Goal: Use online tool/utility: Utilize a website feature to perform a specific function

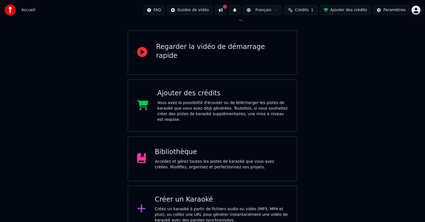
scroll to position [46, 0]
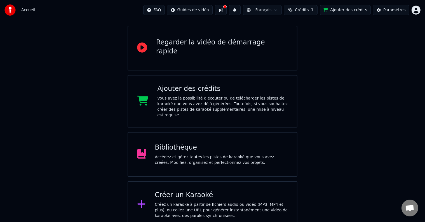
click at [183, 154] on div "Accédez et gérez toutes les pistes de karaoké que vous avez créées. Modifiez, o…" at bounding box center [221, 159] width 133 height 11
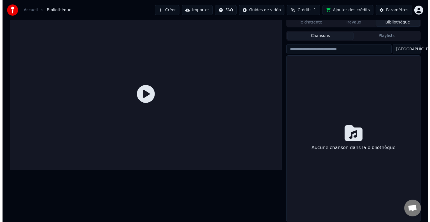
scroll to position [3, 0]
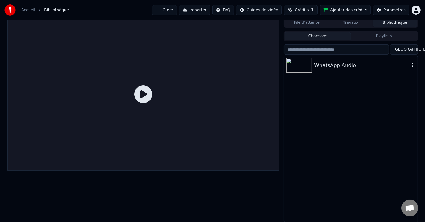
click at [332, 63] on div "WhatsApp Audio" at bounding box center [361, 66] width 95 height 8
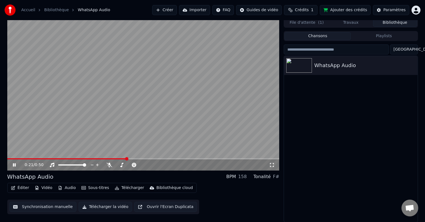
drag, startPoint x: 113, startPoint y: 158, endPoint x: 0, endPoint y: 157, distance: 113.3
click at [0, 157] on div "0:21 / 0:50 WhatsApp Audio BPM 158 Tonalité F# Éditer Vidéo Audio Sous-titres T…" at bounding box center [212, 120] width 425 height 205
click at [7, 161] on span at bounding box center [8, 158] width 3 height 3
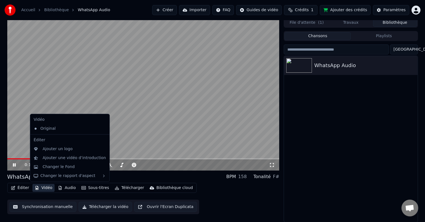
click at [44, 188] on button "Vidéo" at bounding box center [43, 188] width 22 height 8
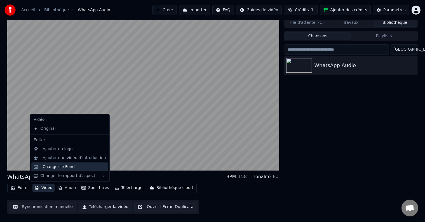
click at [51, 169] on div "Changer le Fond" at bounding box center [59, 167] width 32 height 6
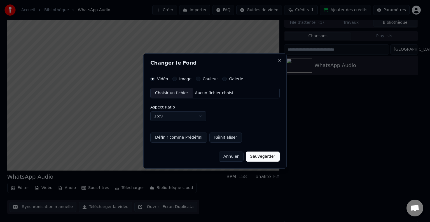
click at [177, 79] on div "Image" at bounding box center [181, 79] width 19 height 4
click at [175, 79] on button "Image" at bounding box center [174, 79] width 4 height 4
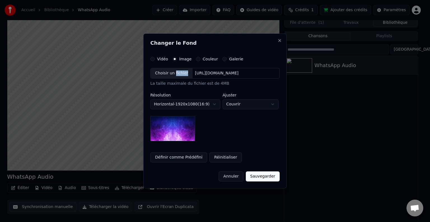
click at [175, 79] on div "Choisir un fichier [URL][DOMAIN_NAME] La taille maximale du fichier est de 4MB" at bounding box center [214, 77] width 129 height 18
click at [196, 58] on div "Couleur" at bounding box center [207, 59] width 22 height 4
click at [198, 59] on div "Couleur" at bounding box center [207, 59] width 22 height 4
click at [196, 59] on button "Couleur" at bounding box center [198, 59] width 4 height 4
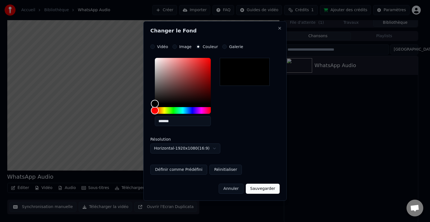
click at [223, 47] on button "Galerie" at bounding box center [224, 46] width 4 height 4
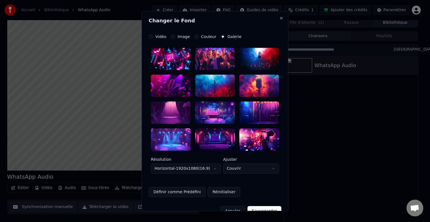
click at [151, 36] on div "Vidéo" at bounding box center [157, 36] width 18 height 4
click at [148, 36] on button "Vidéo" at bounding box center [150, 36] width 4 height 4
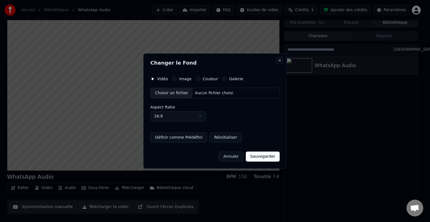
click at [280, 60] on button "Close" at bounding box center [279, 60] width 4 height 4
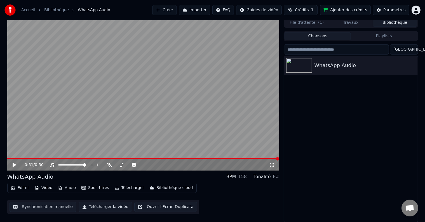
click at [348, 9] on button "Ajouter des crédits" at bounding box center [345, 10] width 51 height 10
click at [177, 8] on button "Créer" at bounding box center [164, 10] width 25 height 10
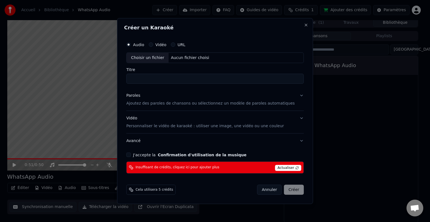
click at [283, 167] on span "Actualiser" at bounding box center [288, 168] width 26 height 6
click at [219, 164] on div "Insuffisant de crédits, cliquez ici pour ajouter plus Actualiser" at bounding box center [214, 167] width 177 height 12
click at [289, 166] on span "Actualiser" at bounding box center [288, 168] width 26 height 6
click at [285, 168] on span "Actualiser" at bounding box center [288, 168] width 26 height 6
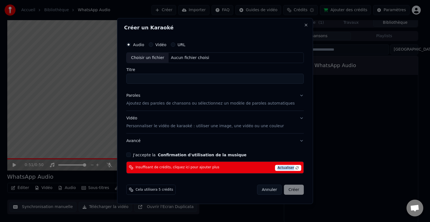
click at [284, 168] on span "Actualiser" at bounding box center [288, 168] width 26 height 6
click at [303, 23] on button "Close" at bounding box center [305, 25] width 4 height 4
